Goal: Task Accomplishment & Management: Manage account settings

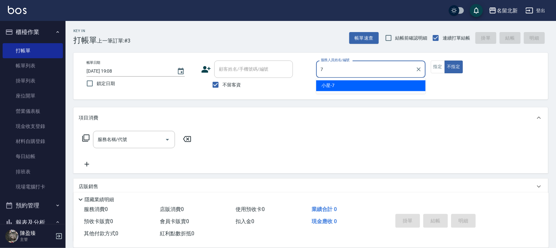
type input "小星-7"
type button "false"
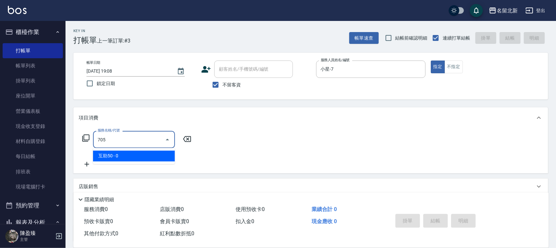
type input "互助50(705)"
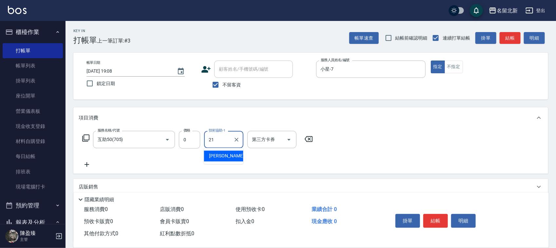
type input "[PERSON_NAME]-21"
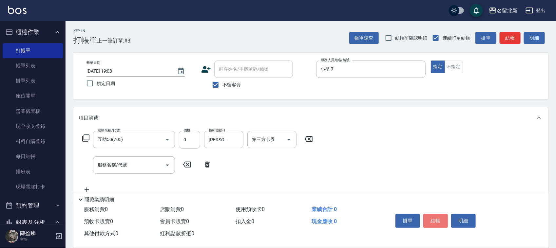
drag, startPoint x: 436, startPoint y: 220, endPoint x: 438, endPoint y: 217, distance: 3.5
click at [438, 217] on button "結帳" at bounding box center [436, 221] width 25 height 14
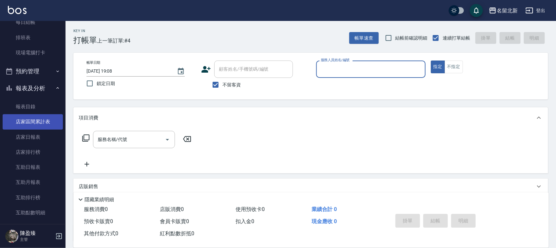
scroll to position [123, 0]
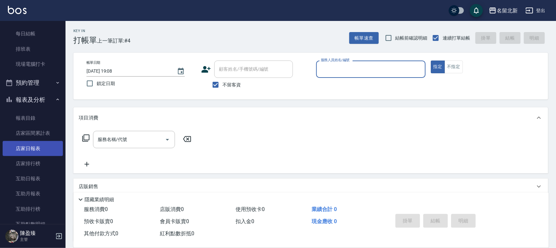
click at [40, 147] on link "店家日報表" at bounding box center [33, 148] width 60 height 15
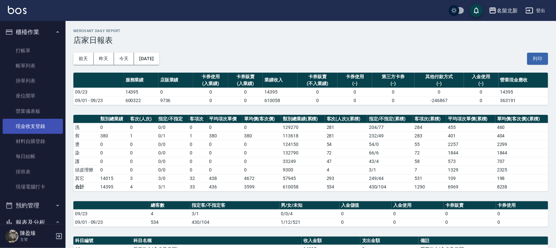
click at [35, 123] on link "現金收支登錄" at bounding box center [33, 126] width 60 height 15
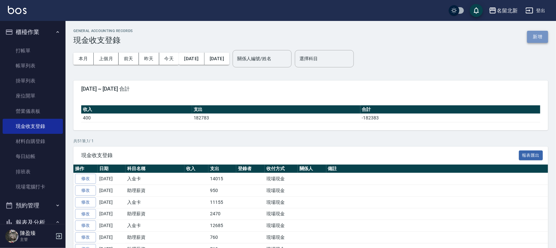
click at [534, 41] on button "新增" at bounding box center [537, 37] width 21 height 12
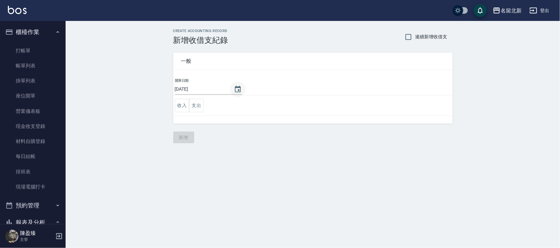
click at [238, 89] on icon "Choose date, selected date is 2025-09-23" at bounding box center [238, 90] width 8 height 8
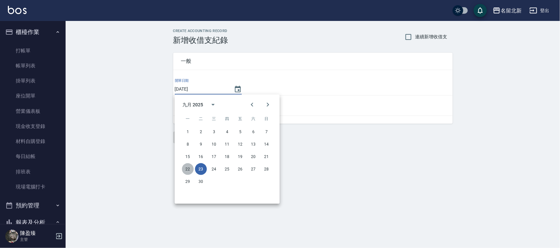
click at [189, 166] on button "22" at bounding box center [188, 170] width 12 height 12
type input "[DATE]"
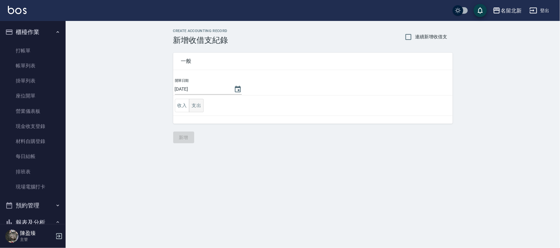
click at [198, 109] on button "支出" at bounding box center [196, 105] width 15 height 13
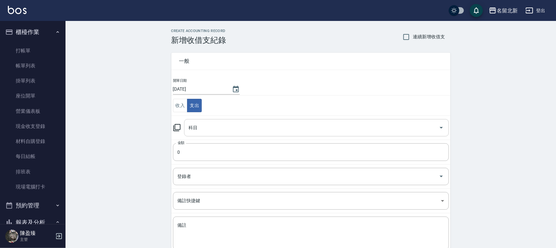
drag, startPoint x: 213, startPoint y: 139, endPoint x: 210, endPoint y: 132, distance: 7.4
click at [211, 135] on td "科目 科目" at bounding box center [310, 128] width 279 height 24
click at [211, 132] on input "科目" at bounding box center [311, 127] width 249 height 11
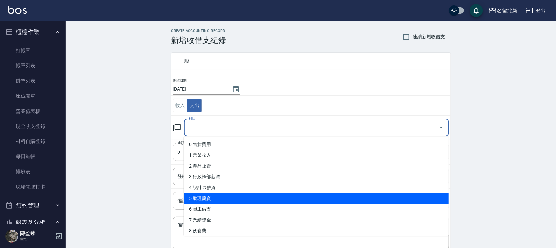
drag, startPoint x: 228, startPoint y: 205, endPoint x: 230, endPoint y: 196, distance: 9.5
click at [230, 196] on ul "0 售貨費用 1 營業收入 2 產品販賣 3 行政幹部薪資 4 設計師薪資 5 助理薪資 6 員工借支 7 業績獎金 8 伙食費 9 勞健保勞退費 10 房屋…" at bounding box center [316, 186] width 265 height 99
click at [230, 196] on li "5 助理薪資" at bounding box center [316, 199] width 265 height 11
type input "5 助理薪資"
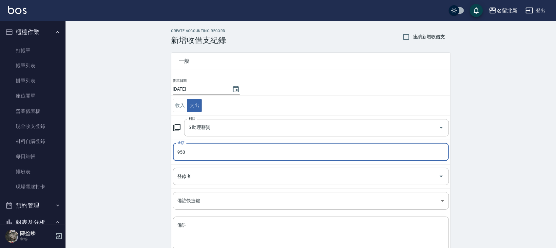
type input "950"
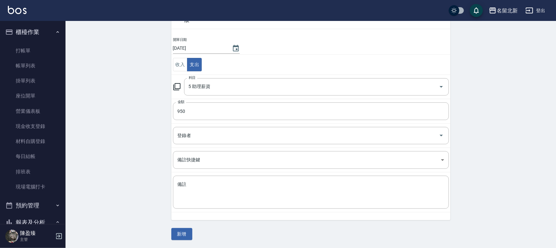
scroll to position [41, 0]
click at [185, 227] on div "一般 開單日期 [DATE] 收入 支出 科目 5 助理薪資 科目 金額 950 金額 登錄者 登錄者 備註快捷鍵 ​ 備註快捷鍵 備註 x 備註 新增" at bounding box center [310, 122] width 279 height 237
click at [187, 232] on button "新增" at bounding box center [181, 235] width 21 height 12
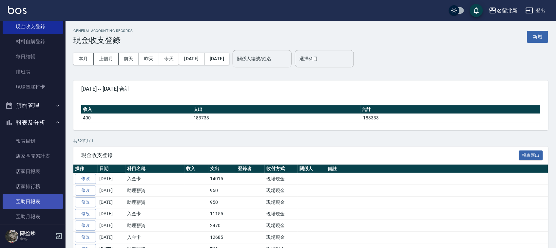
scroll to position [123, 0]
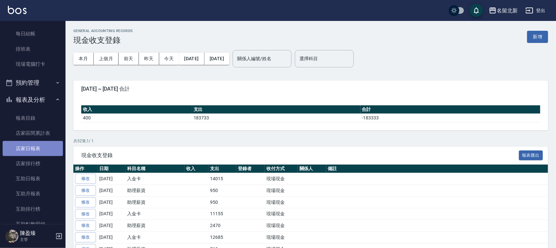
drag, startPoint x: 33, startPoint y: 151, endPoint x: 35, endPoint y: 147, distance: 4.7
click at [33, 151] on link "店家日報表" at bounding box center [33, 148] width 60 height 15
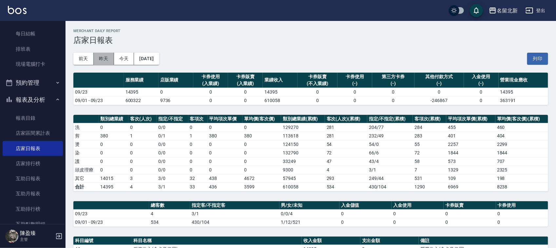
click at [100, 62] on button "昨天" at bounding box center [104, 59] width 20 height 12
click at [86, 56] on button "前天" at bounding box center [83, 59] width 20 height 12
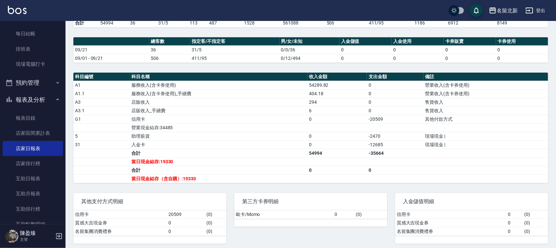
scroll to position [169, 0]
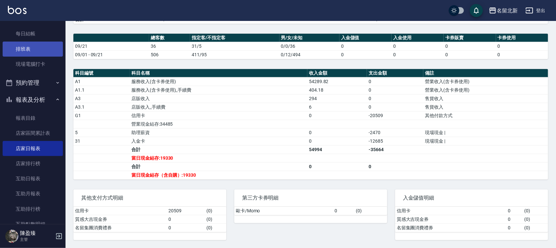
click at [19, 55] on link "排班表" at bounding box center [33, 49] width 60 height 15
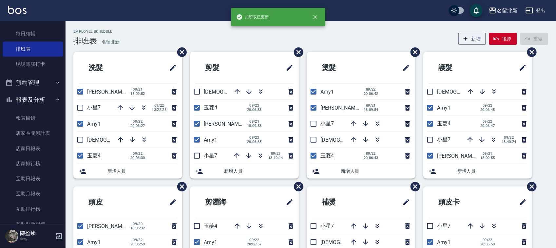
click at [81, 128] on input "checkbox" at bounding box center [80, 124] width 14 height 14
checkbox input "false"
click at [80, 107] on input "checkbox" at bounding box center [80, 108] width 14 height 14
checkbox input "true"
click at [201, 142] on input "checkbox" at bounding box center [197, 140] width 14 height 14
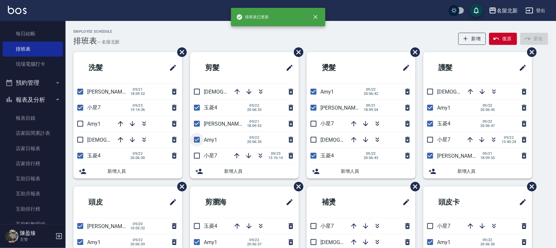
checkbox input "false"
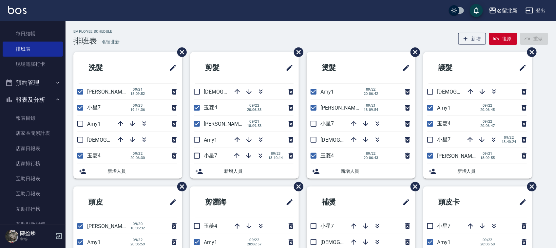
click at [198, 156] on input "checkbox" at bounding box center [197, 156] width 14 height 14
checkbox input "true"
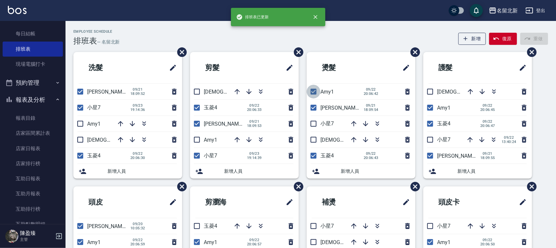
drag, startPoint x: 310, startPoint y: 89, endPoint x: 323, endPoint y: 108, distance: 22.8
click at [310, 89] on input "checkbox" at bounding box center [314, 92] width 14 height 14
checkbox input "false"
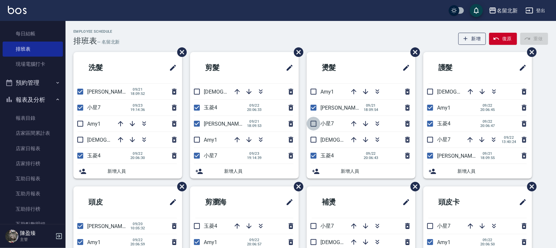
click at [317, 125] on input "checkbox" at bounding box center [314, 124] width 14 height 14
checkbox input "true"
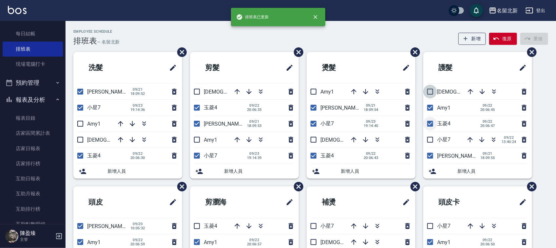
drag, startPoint x: 427, startPoint y: 91, endPoint x: 429, endPoint y: 120, distance: 29.3
click at [429, 120] on ul "護髮 大雲9 Amy1 [DATE] 20:06:45 玉菱4 [DATE] 20:06:47 小星7 [DATE] 13:40:24 詩芳2 [DATE] …" at bounding box center [478, 115] width 109 height 127
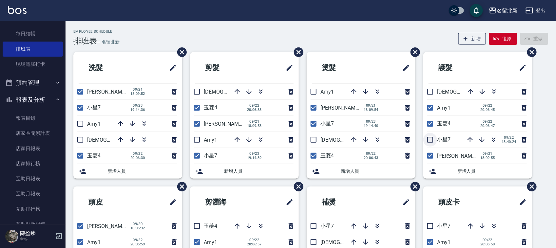
click at [432, 136] on input "checkbox" at bounding box center [431, 140] width 14 height 14
checkbox input "true"
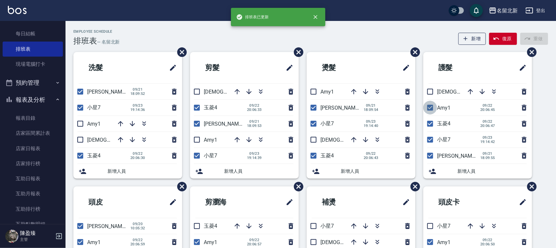
click at [429, 108] on input "checkbox" at bounding box center [431, 108] width 14 height 14
checkbox input "false"
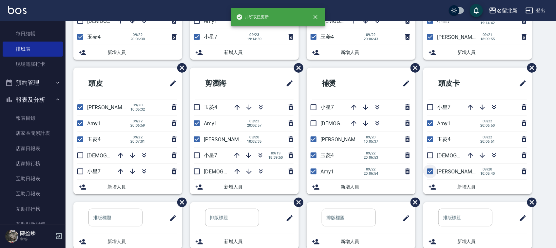
scroll to position [123, 0]
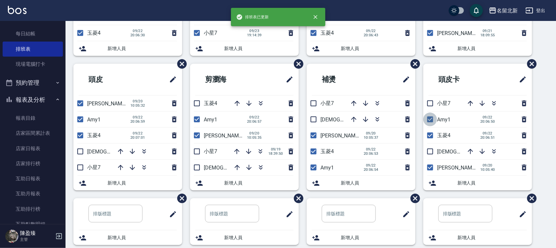
click at [428, 119] on input "checkbox" at bounding box center [431, 120] width 14 height 14
checkbox input "false"
click at [428, 105] on input "checkbox" at bounding box center [431, 104] width 14 height 14
checkbox input "true"
drag, startPoint x: 310, startPoint y: 103, endPoint x: 321, endPoint y: 119, distance: 19.6
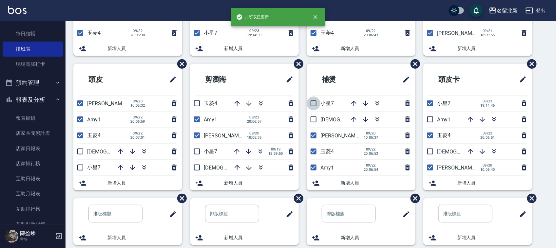
click at [311, 103] on input "checkbox" at bounding box center [314, 104] width 14 height 14
checkbox input "true"
click at [312, 168] on input "checkbox" at bounding box center [314, 168] width 14 height 14
checkbox input "false"
drag, startPoint x: 195, startPoint y: 145, endPoint x: 197, endPoint y: 149, distance: 4.0
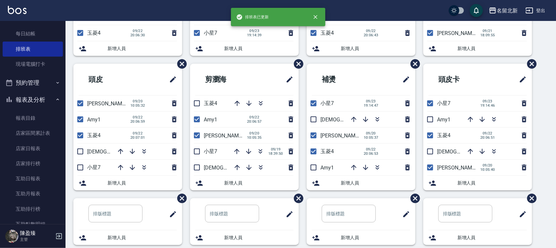
click at [196, 147] on input "checkbox" at bounding box center [197, 152] width 14 height 14
checkbox input "true"
click at [198, 124] on input "checkbox" at bounding box center [197, 120] width 14 height 14
checkbox input "false"
click at [80, 121] on input "checkbox" at bounding box center [80, 120] width 14 height 14
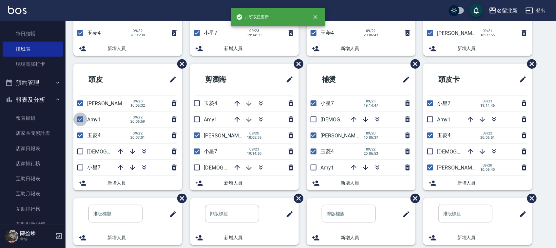
checkbox input "false"
click at [79, 163] on input "checkbox" at bounding box center [80, 168] width 14 height 14
checkbox input "true"
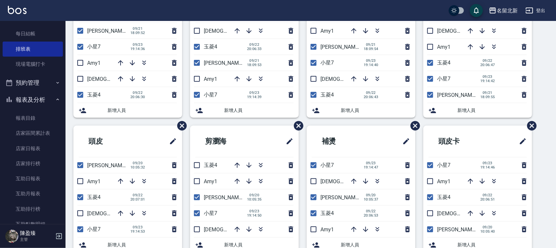
scroll to position [60, 0]
